Goal: Information Seeking & Learning: Learn about a topic

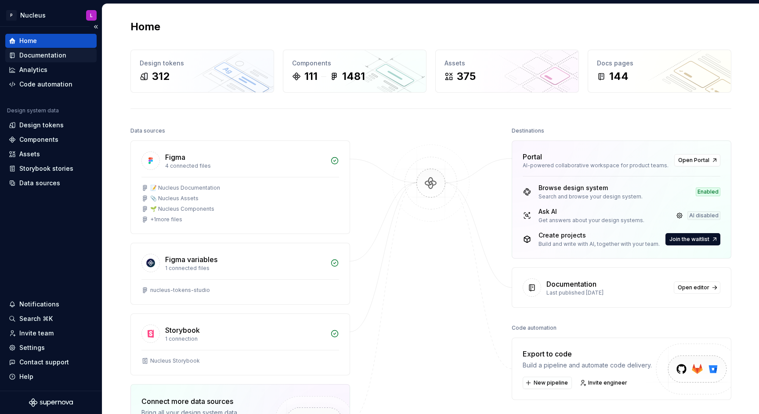
click at [44, 54] on div "Documentation" at bounding box center [42, 55] width 47 height 9
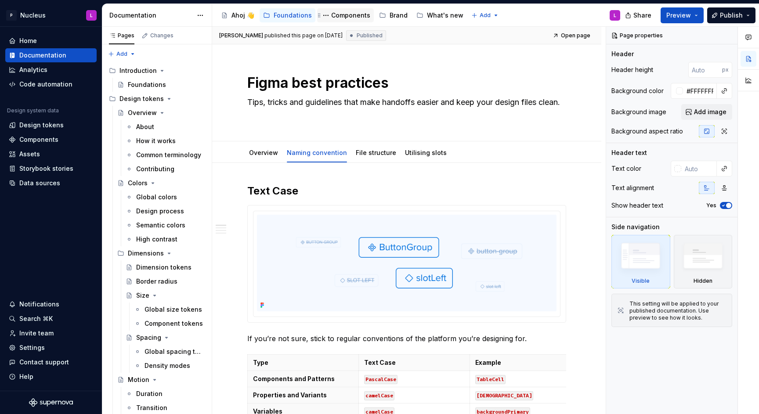
click at [359, 10] on div "Components" at bounding box center [346, 15] width 50 height 11
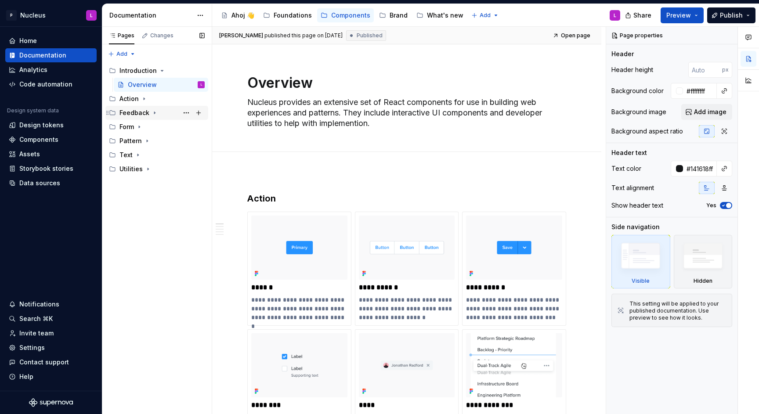
click at [152, 114] on icon "Page tree" at bounding box center [154, 112] width 7 height 7
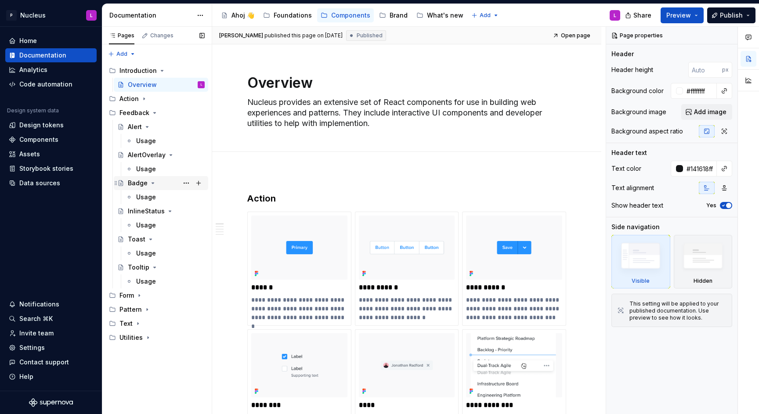
click at [145, 187] on div "Badge" at bounding box center [138, 183] width 20 height 9
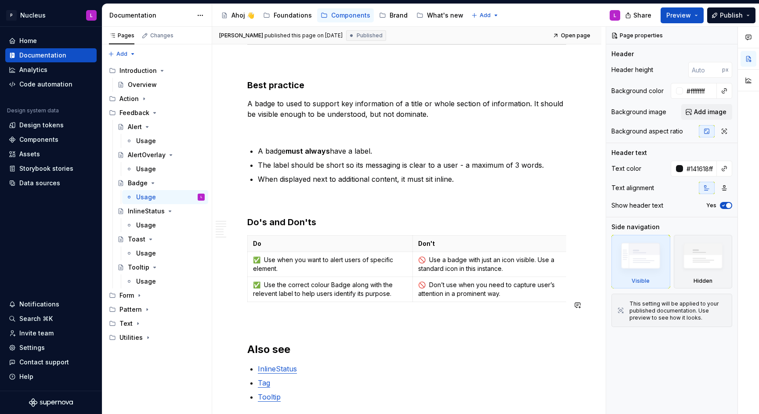
scroll to position [2320, 0]
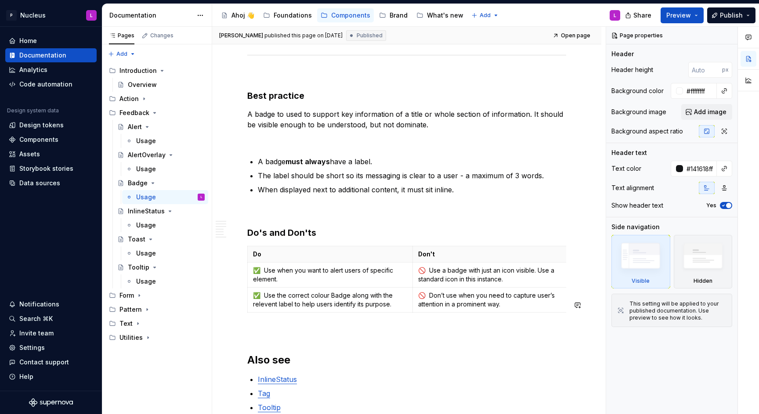
type textarea "*"
